Goal: Task Accomplishment & Management: Manage account settings

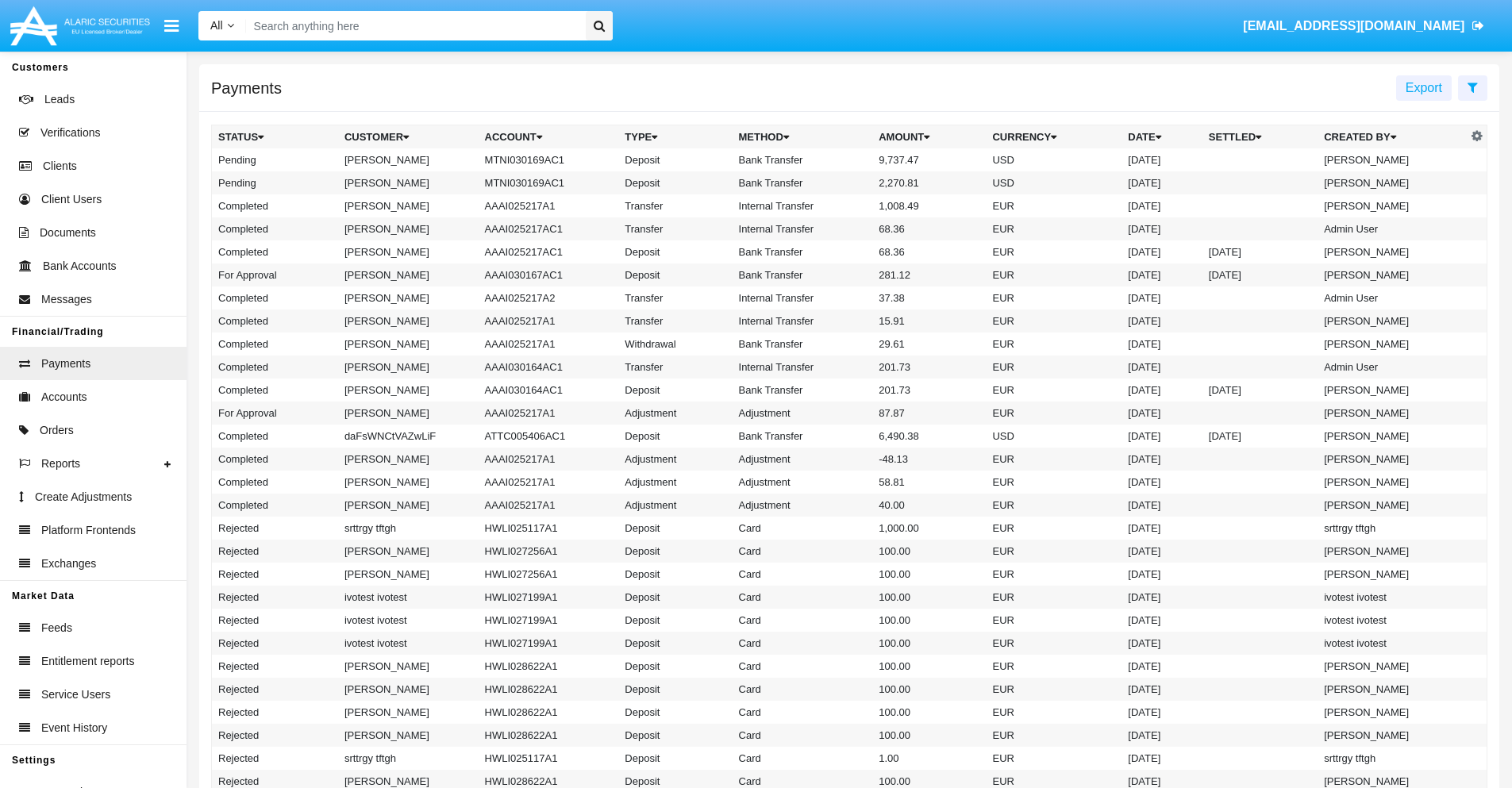
click at [1473, 86] on icon at bounding box center [1473, 86] width 10 height 12
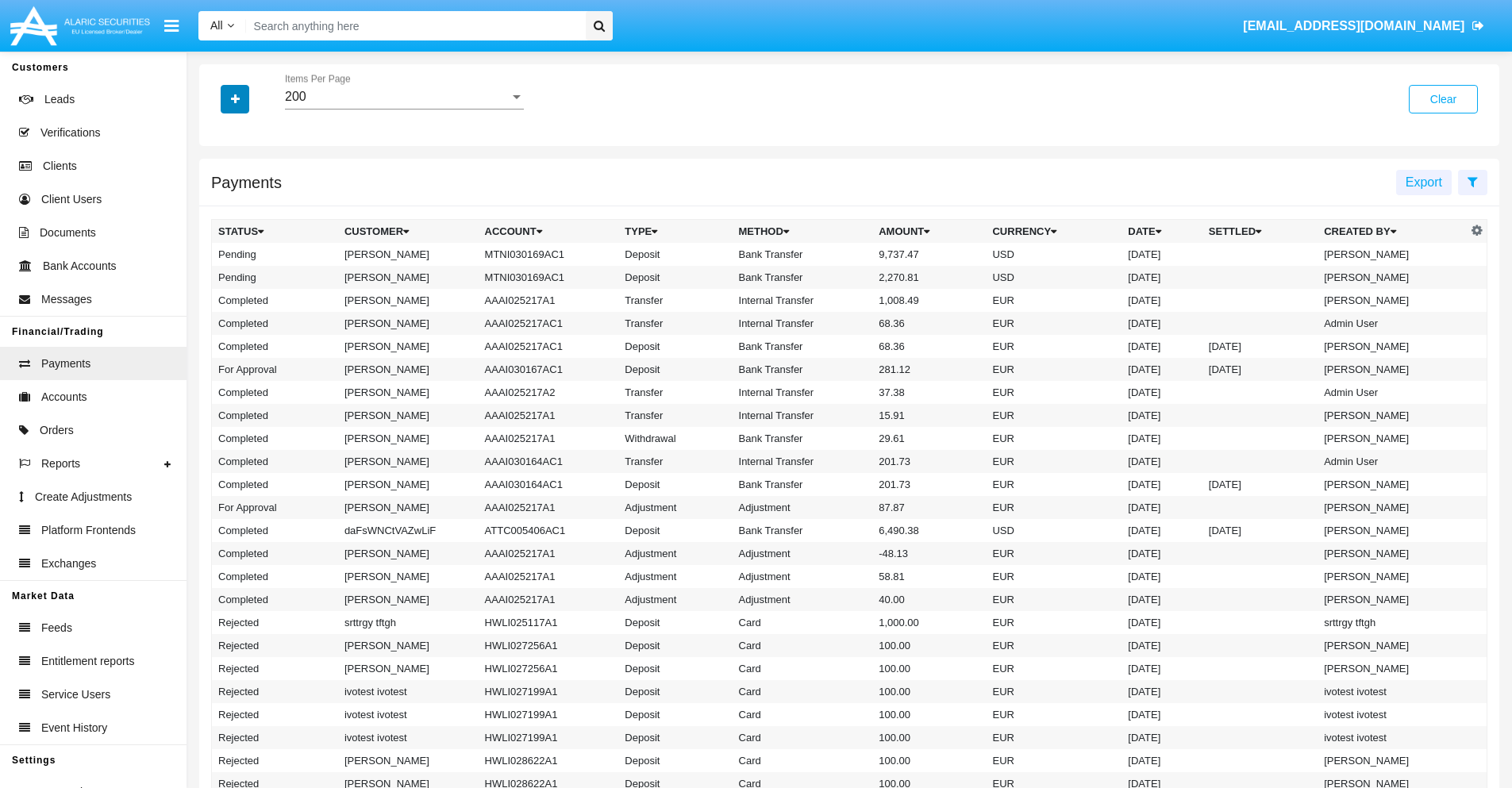
click at [235, 98] on icon "button" at bounding box center [235, 99] width 9 height 11
click at [248, 132] on span "Status" at bounding box center [248, 131] width 36 height 19
click at [218, 138] on input "Status" at bounding box center [218, 138] width 1 height 1
checkbox input "true"
click at [235, 98] on icon "button" at bounding box center [235, 99] width 9 height 11
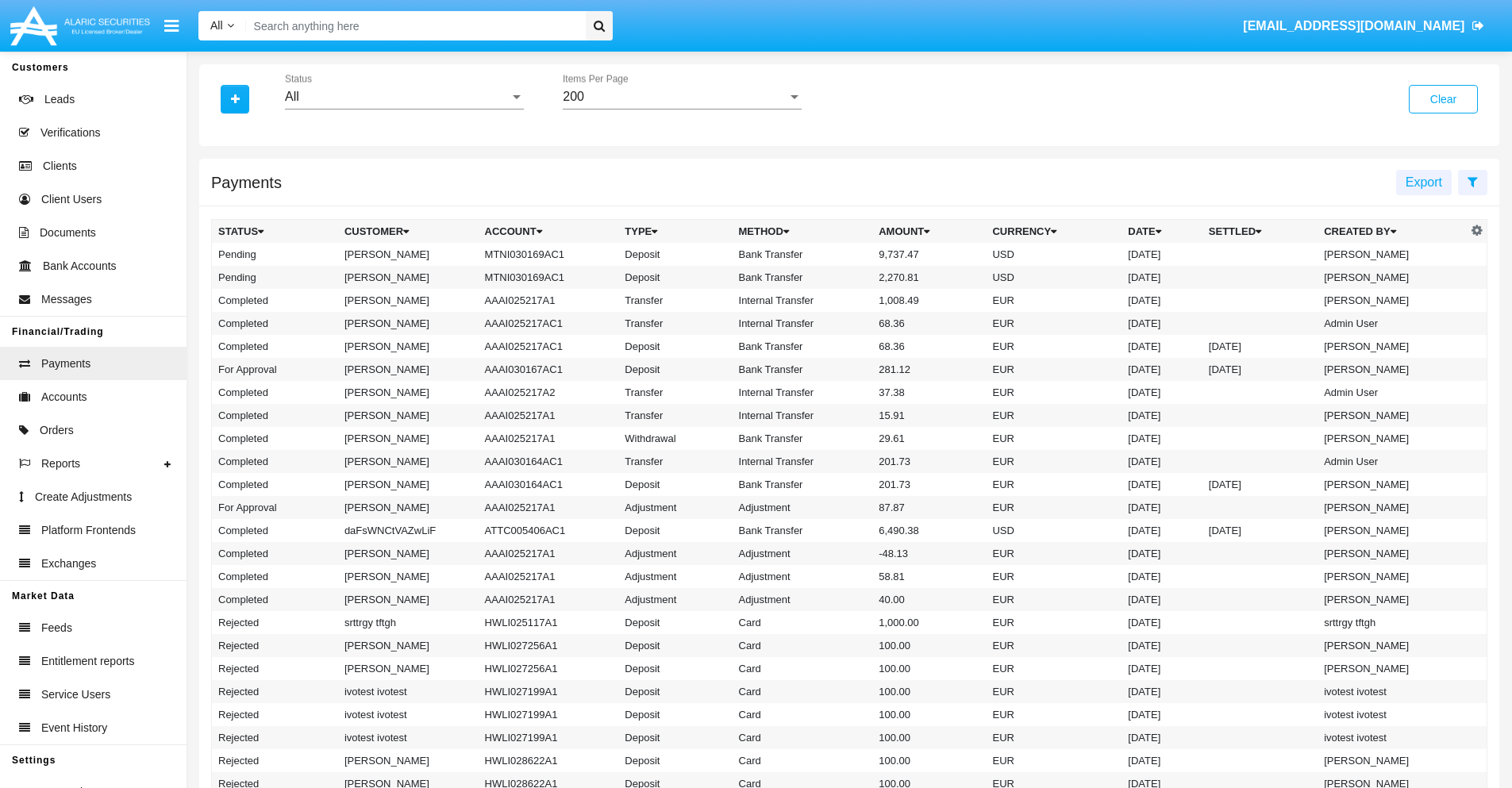
click at [404, 97] on div "All" at bounding box center [397, 96] width 224 height 14
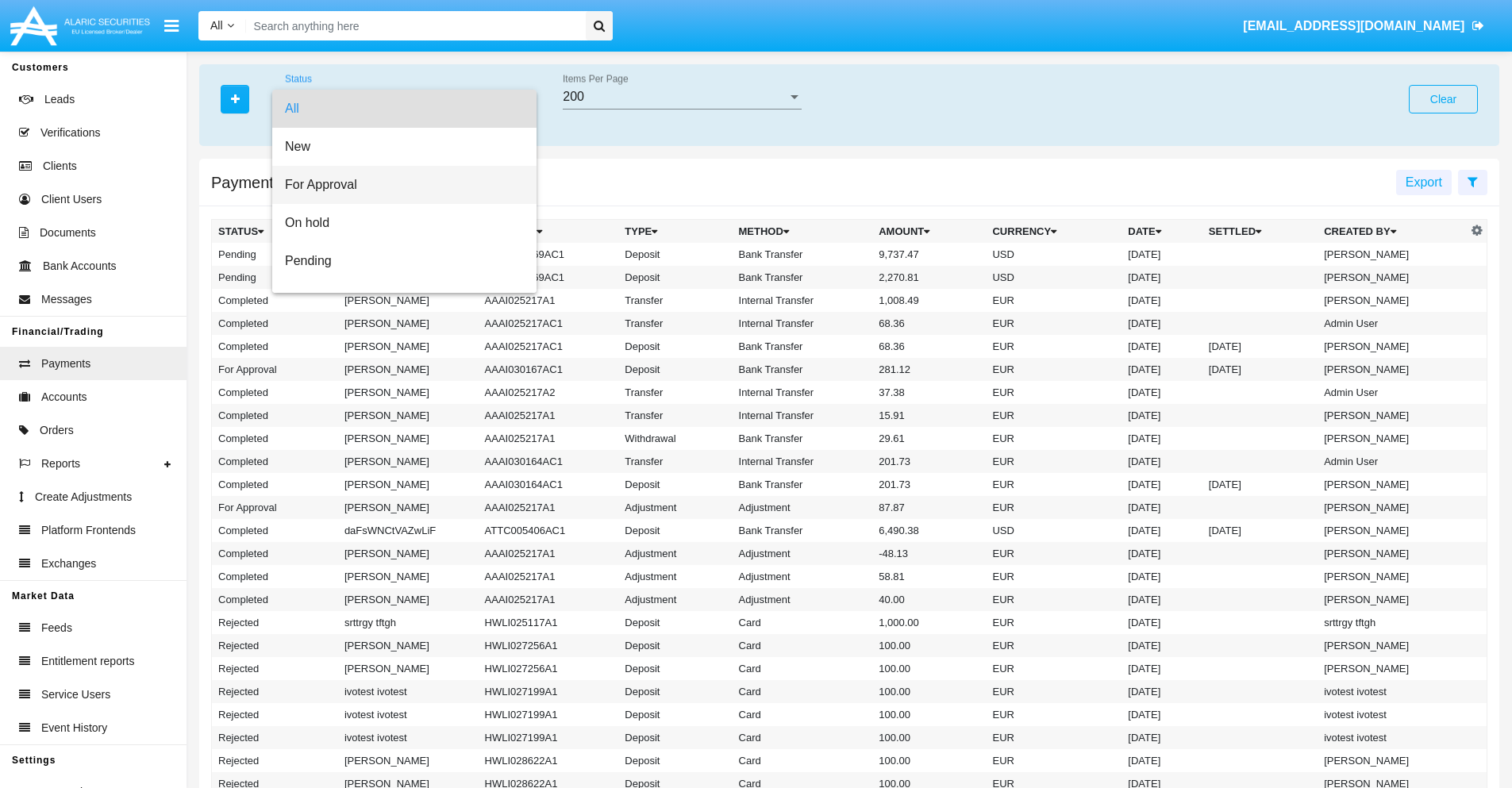
click at [399, 185] on span "For Approval" at bounding box center [405, 185] width 239 height 38
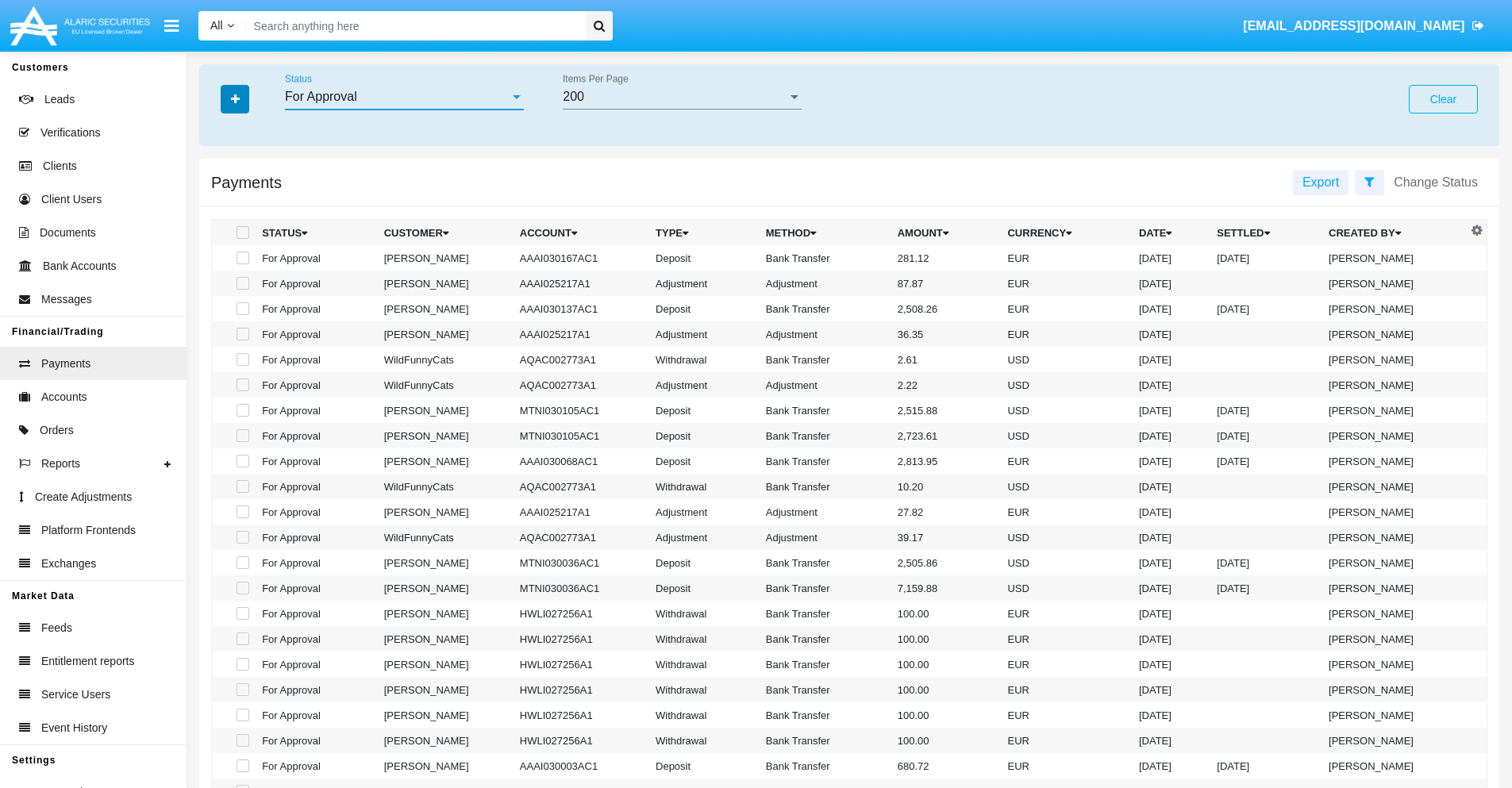
click at [235, 98] on icon "button" at bounding box center [235, 99] width 9 height 11
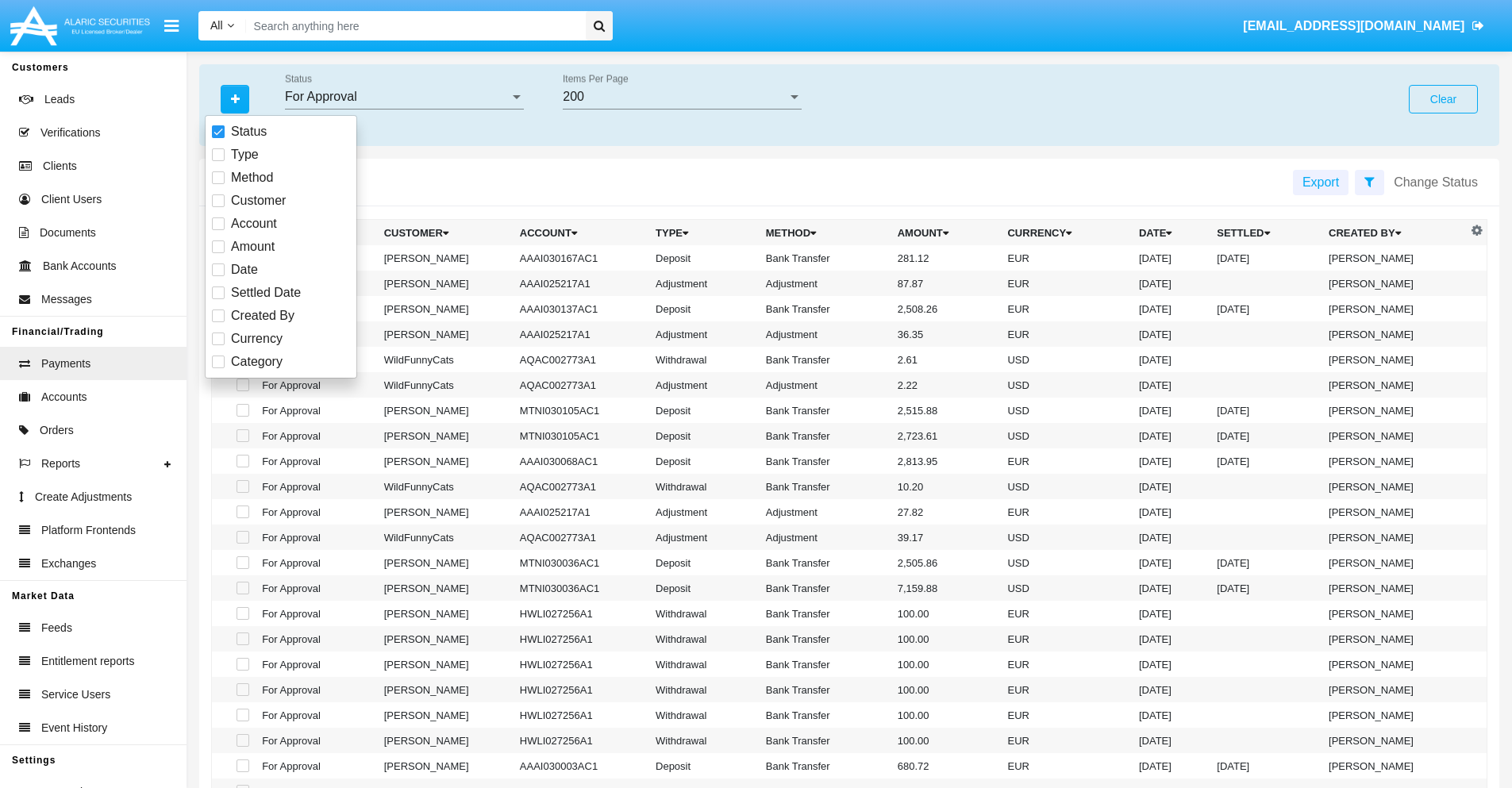
click at [257, 339] on span "Currency" at bounding box center [257, 339] width 52 height 19
click at [218, 345] on input "Currency" at bounding box center [218, 345] width 1 height 1
checkbox input "true"
click at [235, 98] on icon "button" at bounding box center [235, 99] width 9 height 11
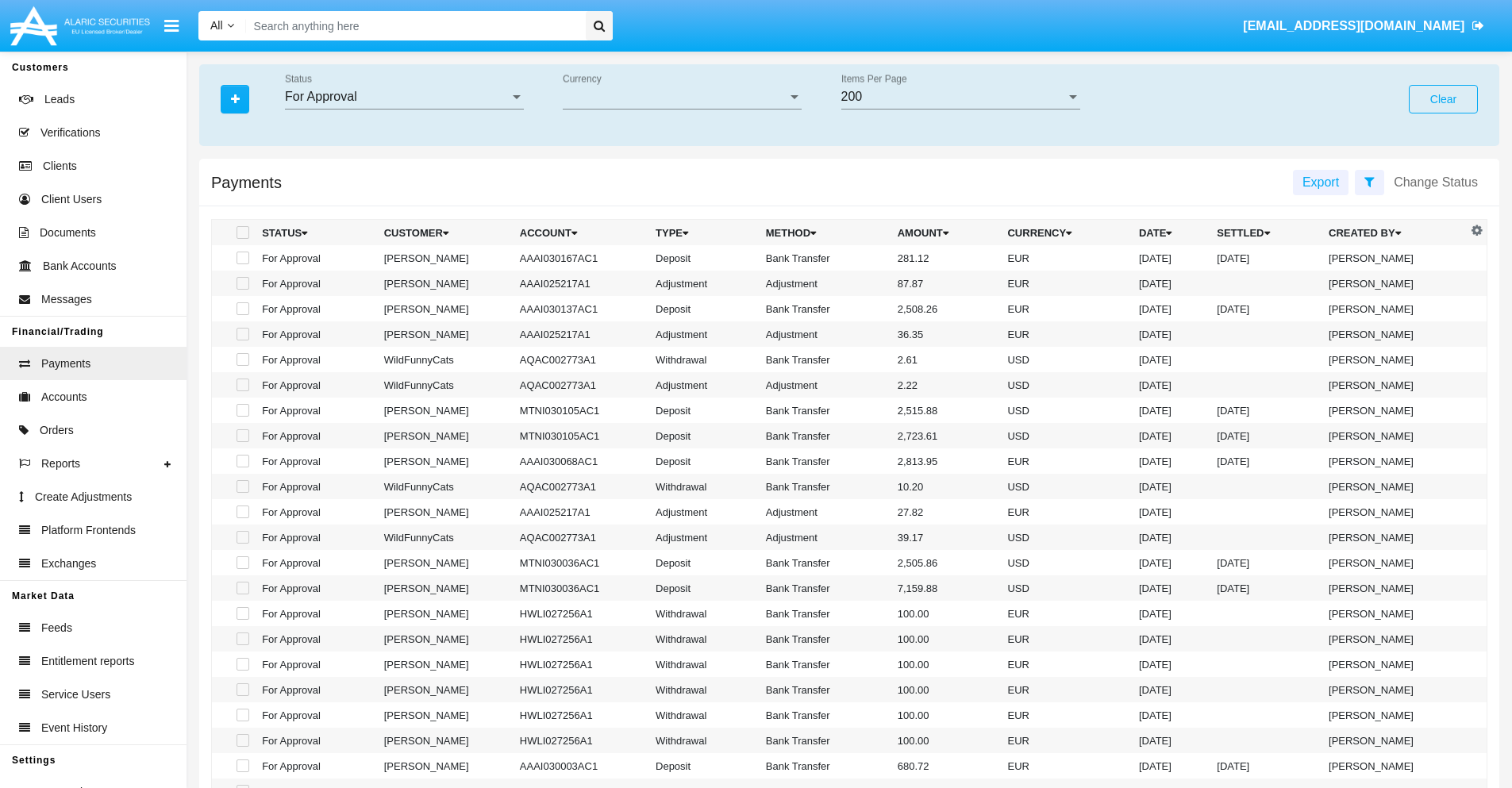
click at [682, 97] on span "Currency" at bounding box center [675, 96] width 224 height 14
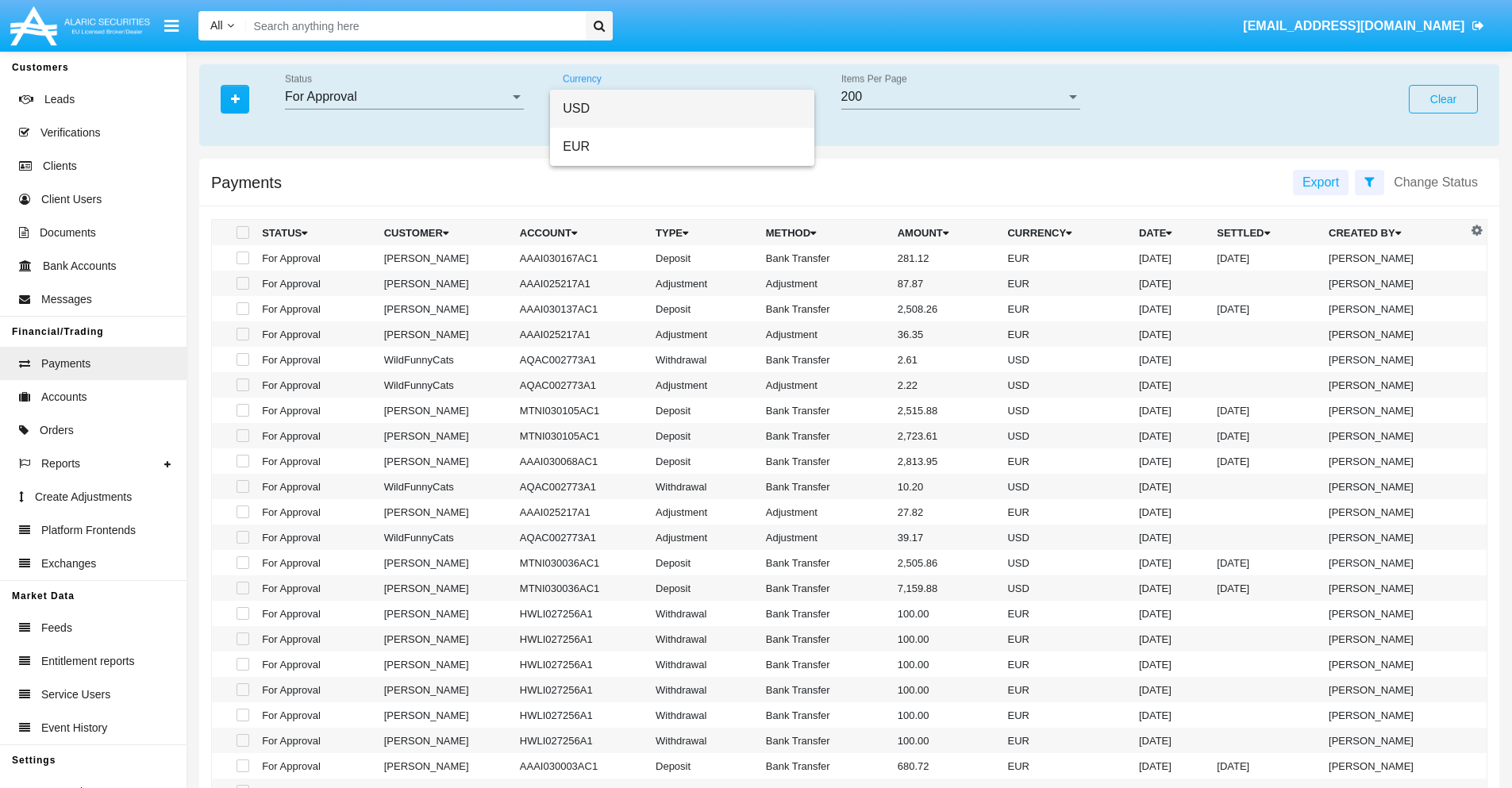
click at [682, 109] on span "USD" at bounding box center [683, 109] width 239 height 38
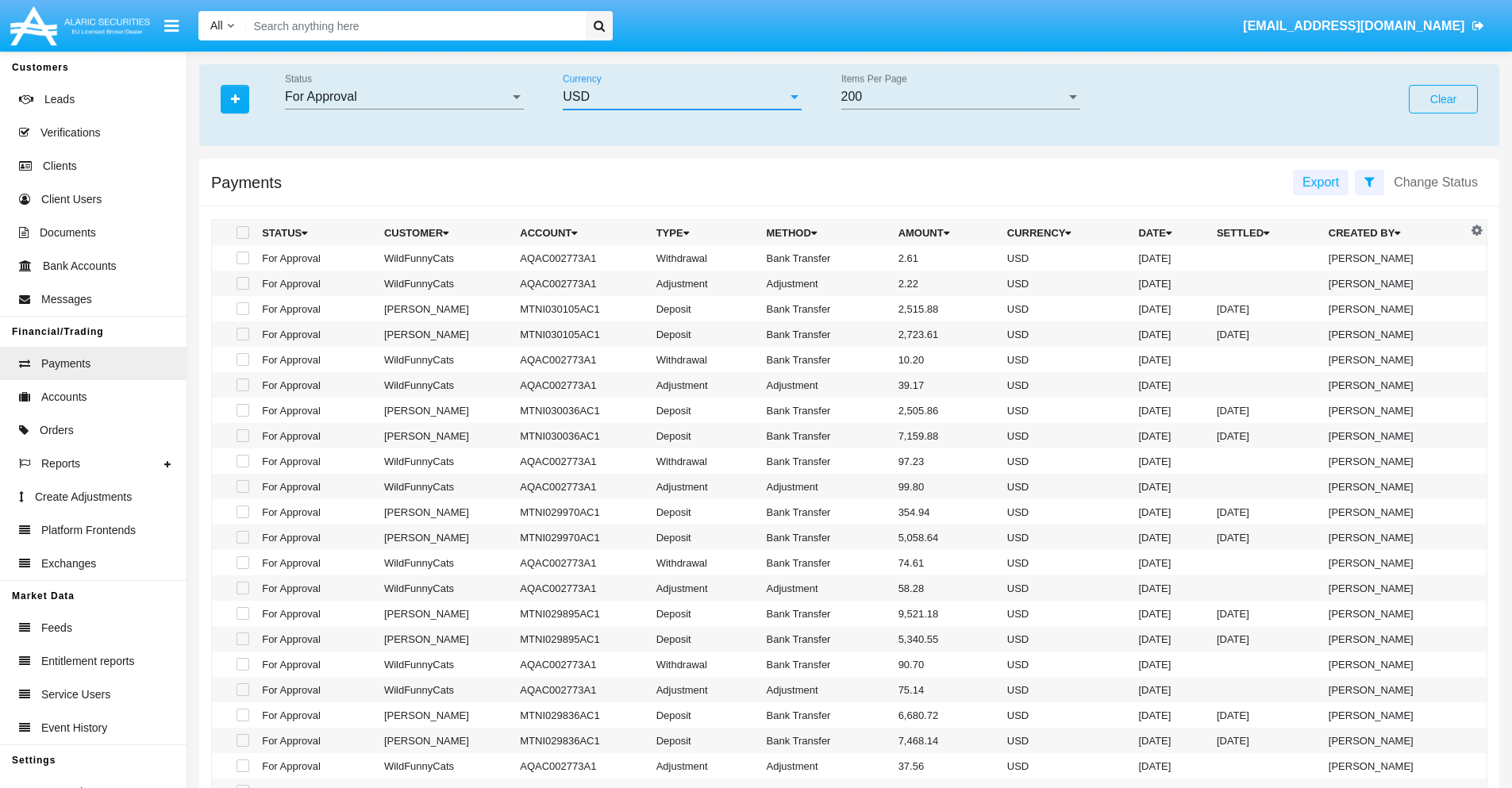
click at [241, 258] on span at bounding box center [243, 257] width 12 height 12
click at [242, 264] on input "checkbox" at bounding box center [242, 264] width 1 height 1
checkbox input "true"
click at [241, 283] on span at bounding box center [243, 283] width 12 height 12
click at [242, 290] on input "checkbox" at bounding box center [242, 290] width 1 height 1
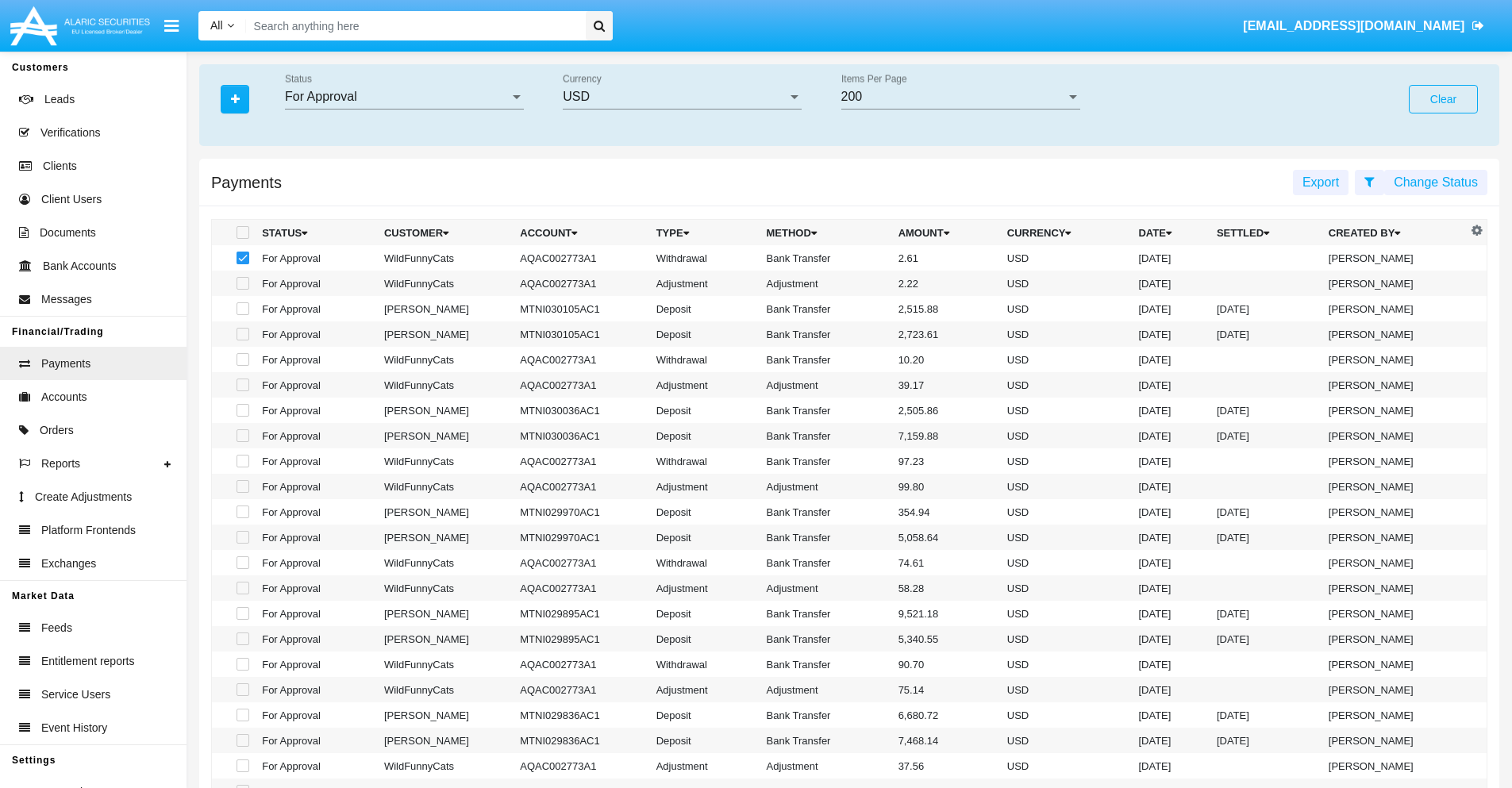
checkbox input "true"
